Goal: Information Seeking & Learning: Stay updated

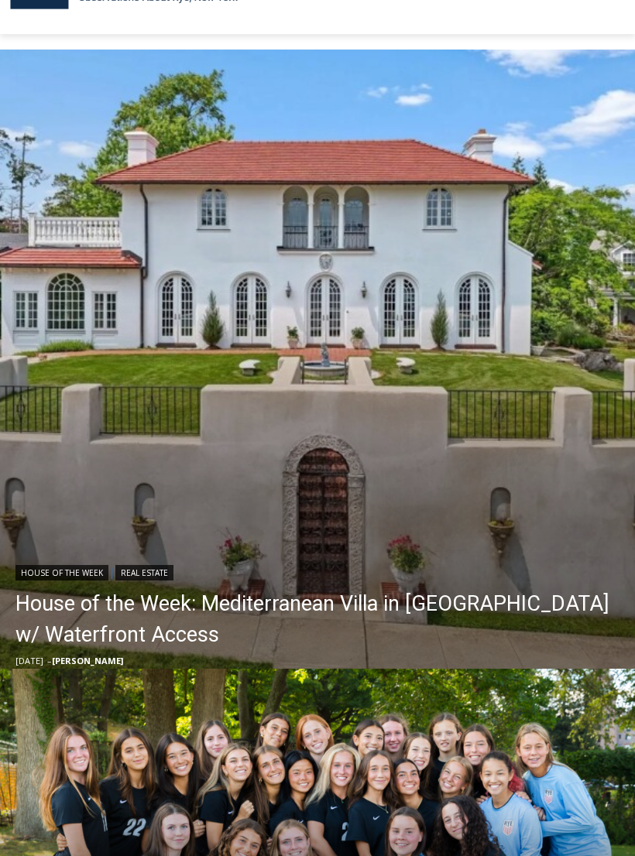
scroll to position [280, 0]
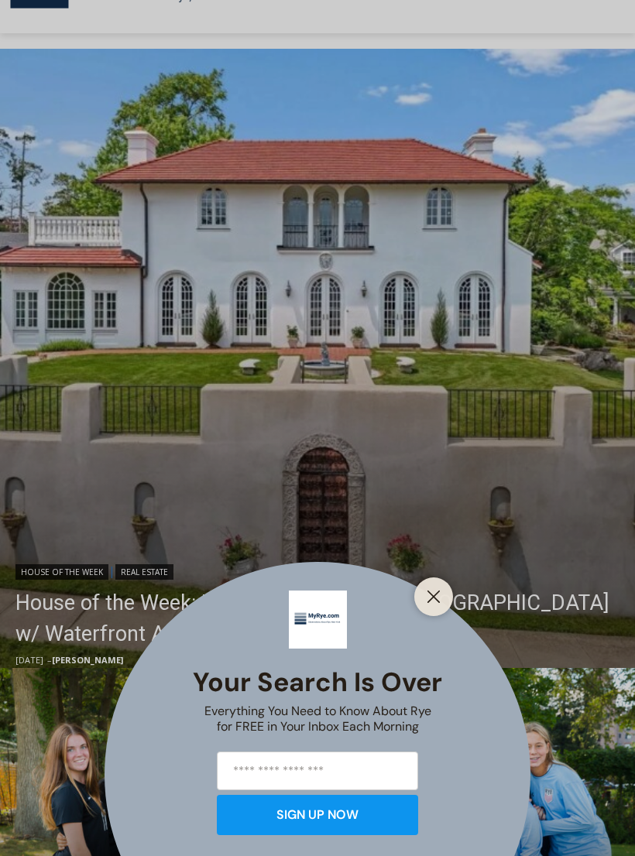
click at [441, 608] on button "Close" at bounding box center [434, 597] width 22 height 22
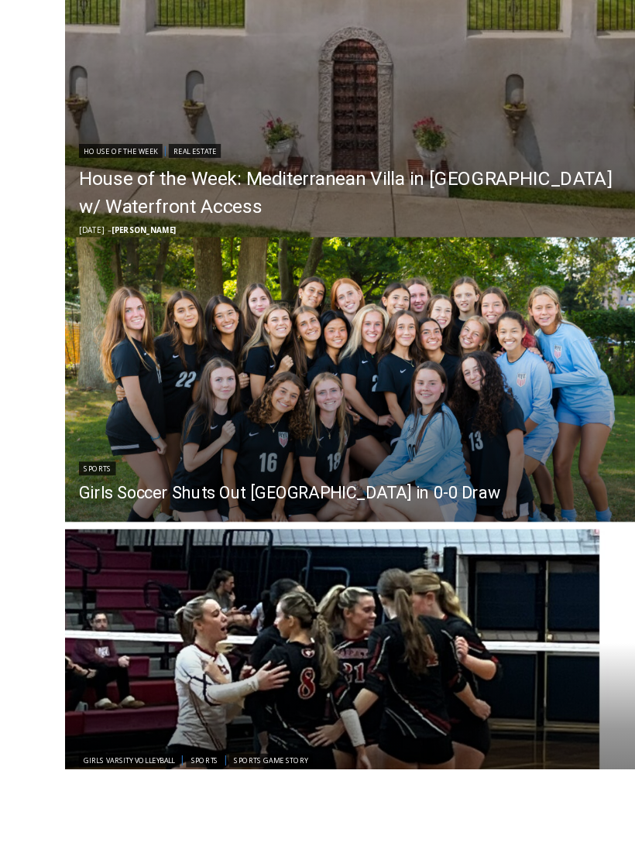
scroll to position [763, 0]
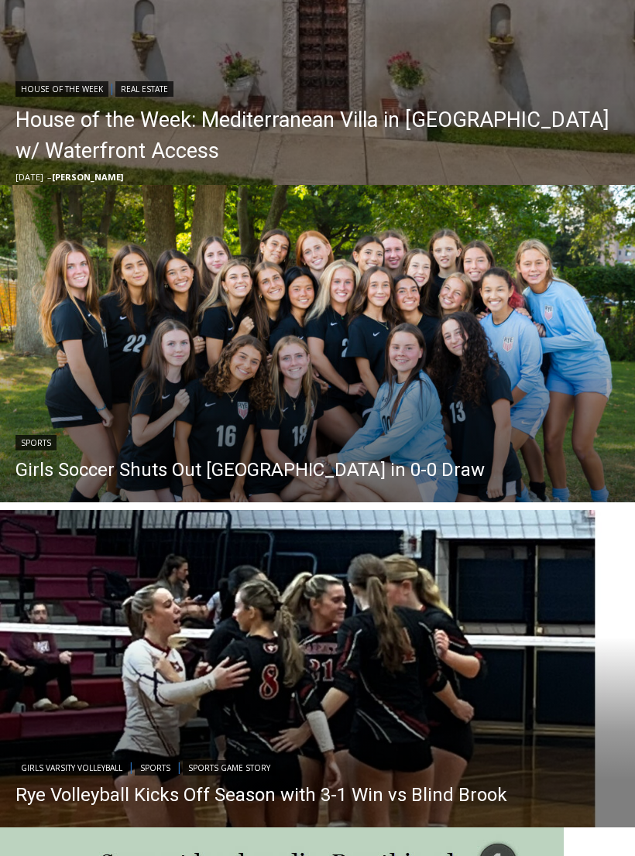
click at [305, 469] on link "Girls Soccer Shuts Out Eastchester in 0-0 Draw" at bounding box center [249, 469] width 469 height 23
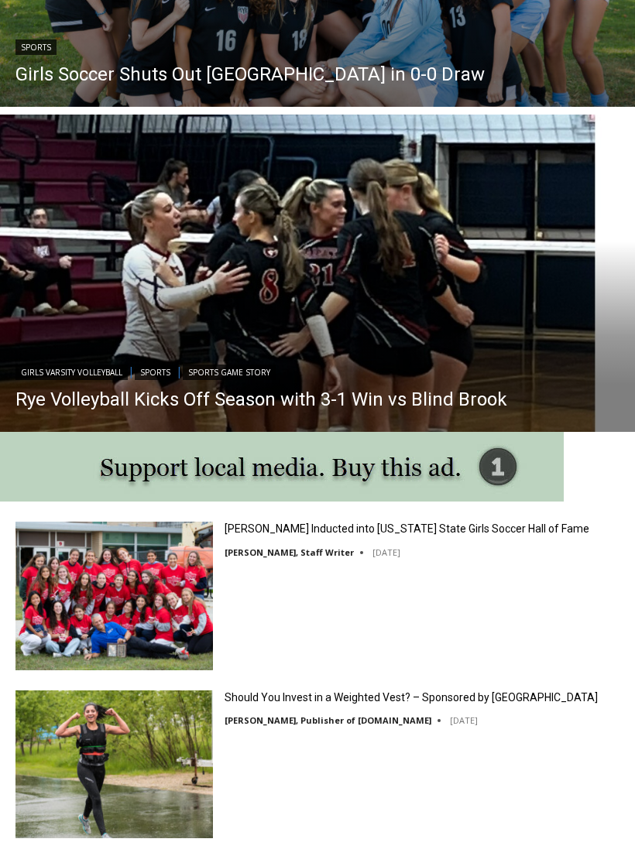
scroll to position [1159, 0]
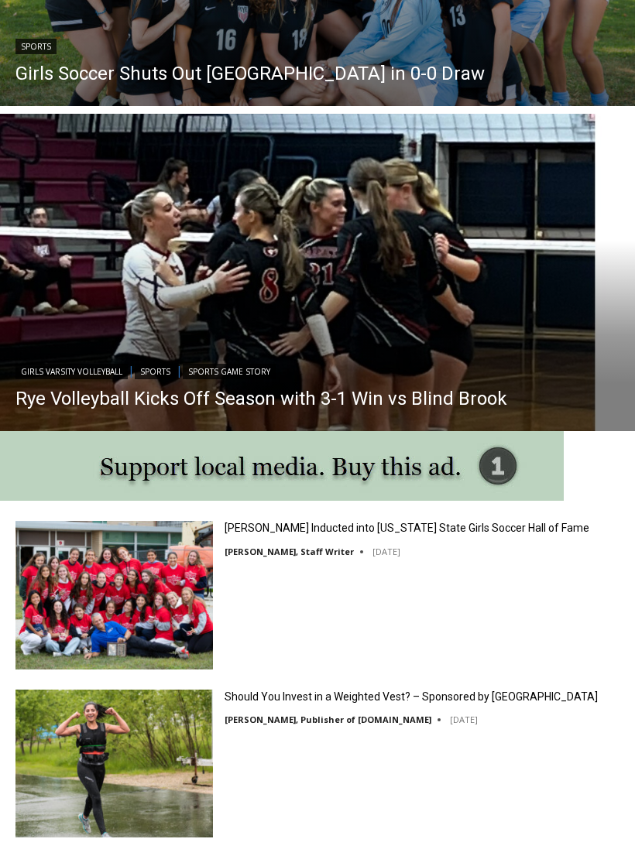
click at [300, 395] on link "Rye Volleyball Kicks Off Season with 3-1 Win vs Blind Brook" at bounding box center [261, 398] width 492 height 23
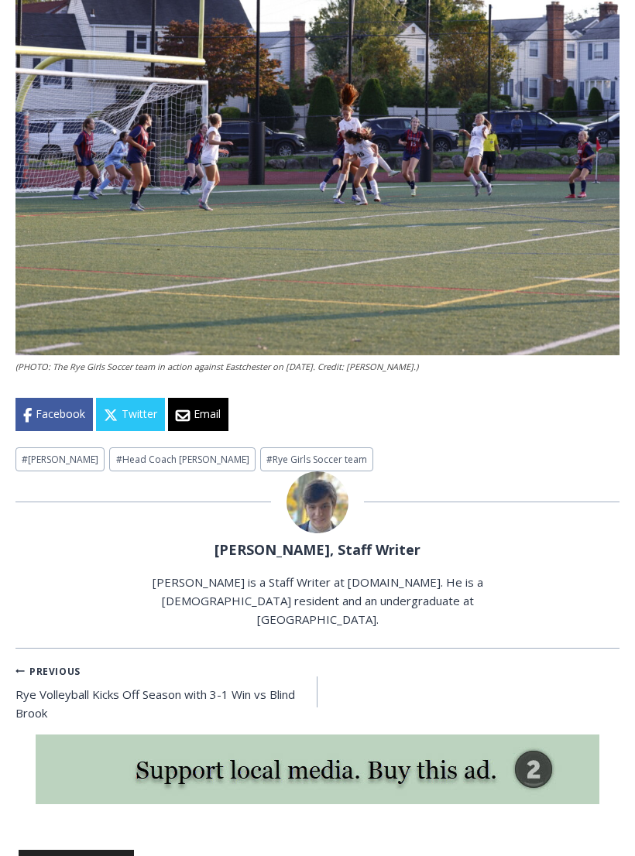
scroll to position [1441, 0]
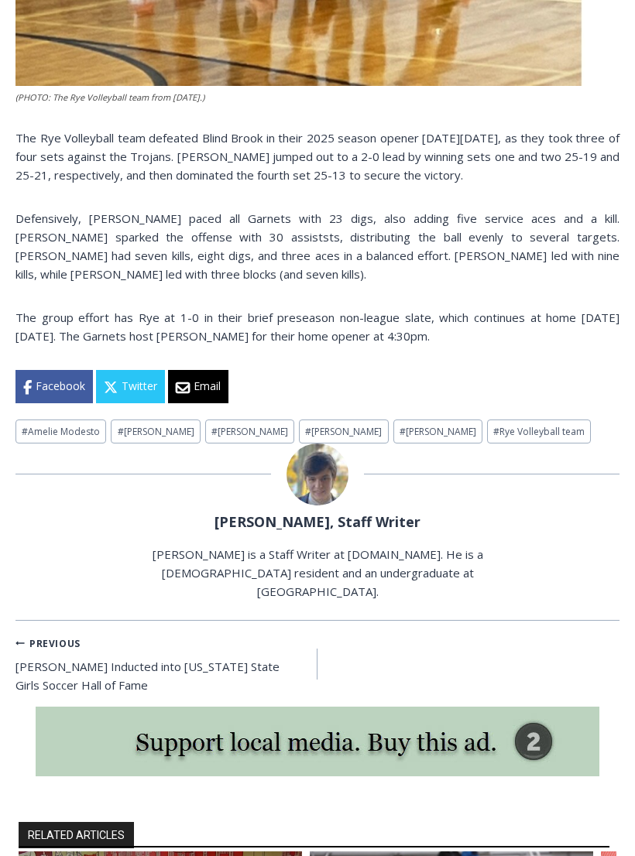
scroll to position [671, 0]
